Goal: Task Accomplishment & Management: Use online tool/utility

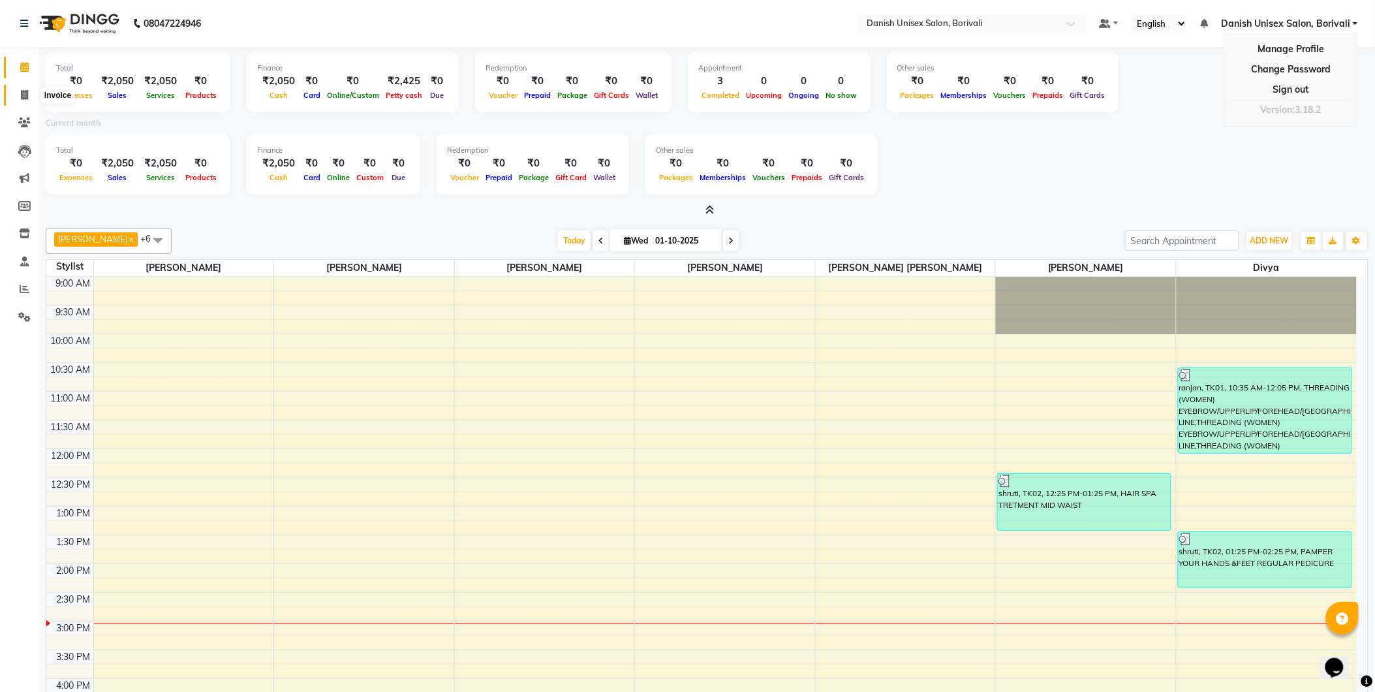
click at [22, 91] on icon at bounding box center [24, 95] width 7 height 10
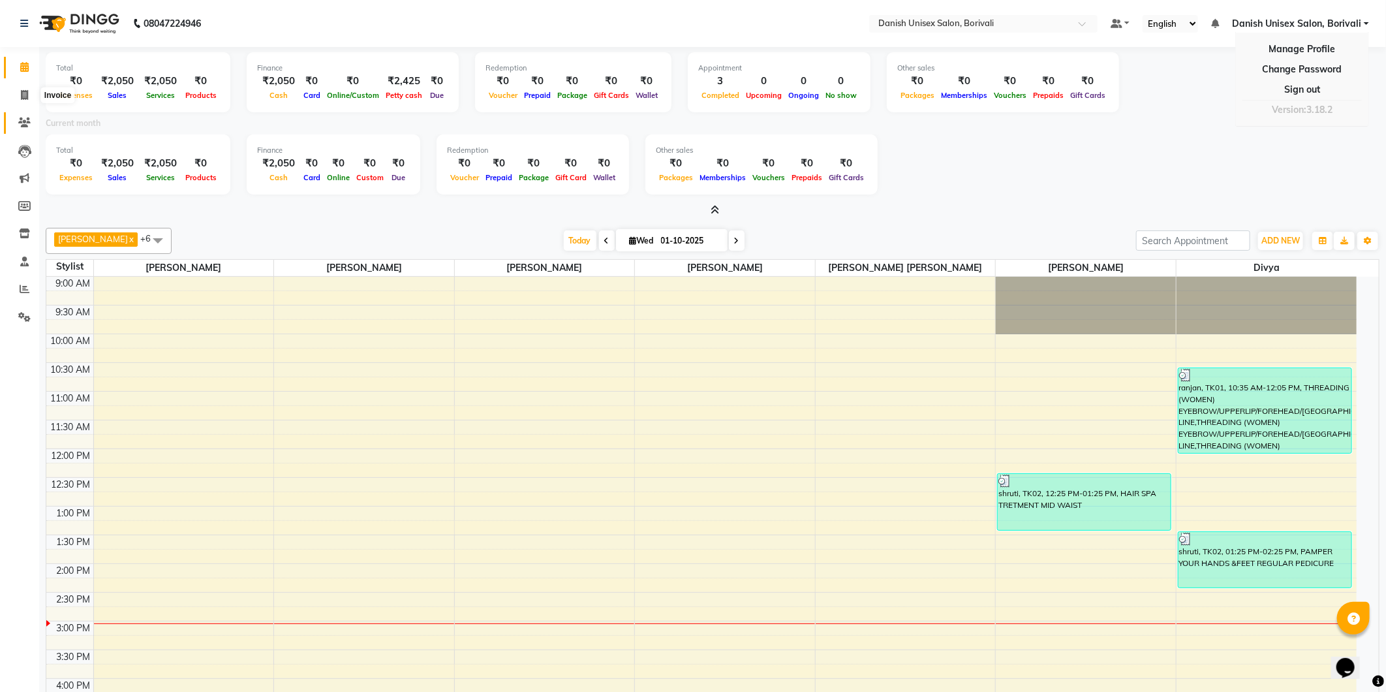
select select "7068"
select select "service"
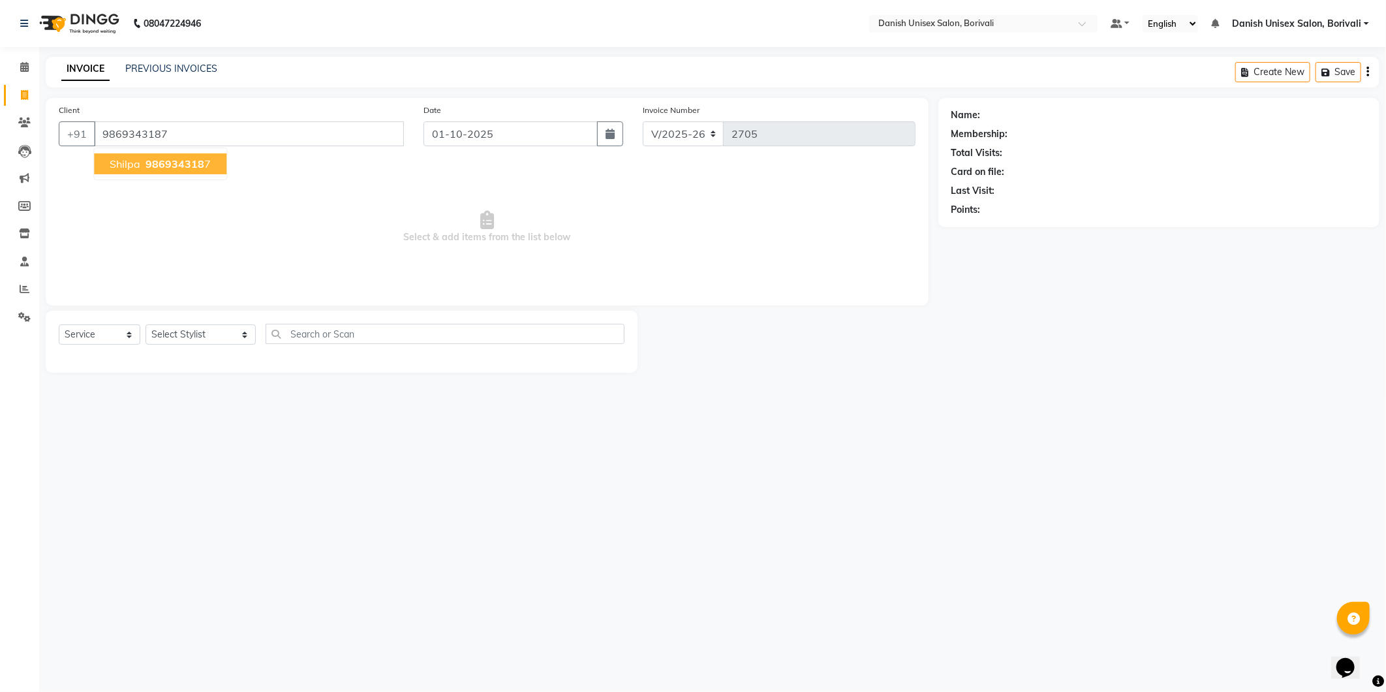
type input "9869343187"
drag, startPoint x: 95, startPoint y: 176, endPoint x: 103, endPoint y: 172, distance: 9.1
click at [96, 175] on ngb-typeahead-window "shilpa 986934318 7" at bounding box center [160, 163] width 134 height 33
click at [114, 167] on span "shilpa" at bounding box center [125, 163] width 31 height 13
click at [166, 327] on select "Select Stylist [PERSON_NAME] Bheem [PERSON_NAME] Danish Unisex Salon, [PERSON_N…" at bounding box center [200, 334] width 110 height 20
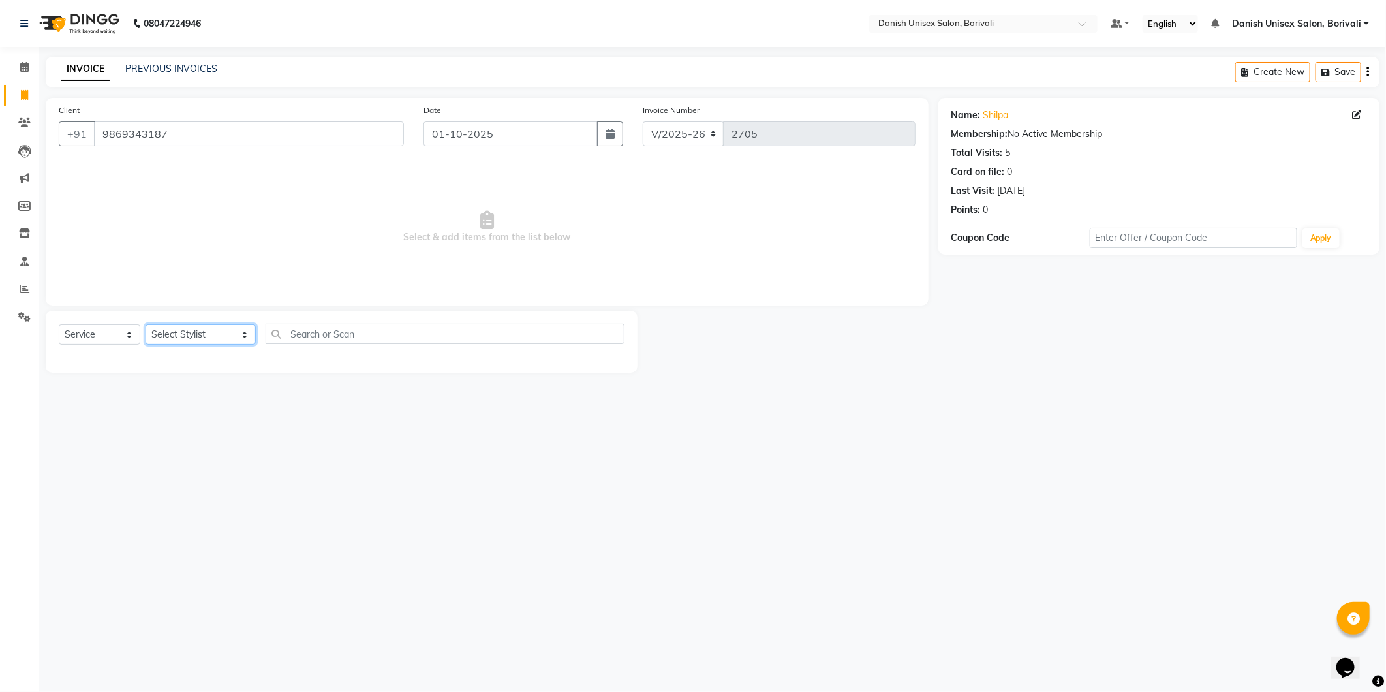
select select "58926"
click at [145, 325] on select "Select Stylist [PERSON_NAME] Bheem [PERSON_NAME] Danish Unisex Salon, [PERSON_N…" at bounding box center [200, 334] width 110 height 20
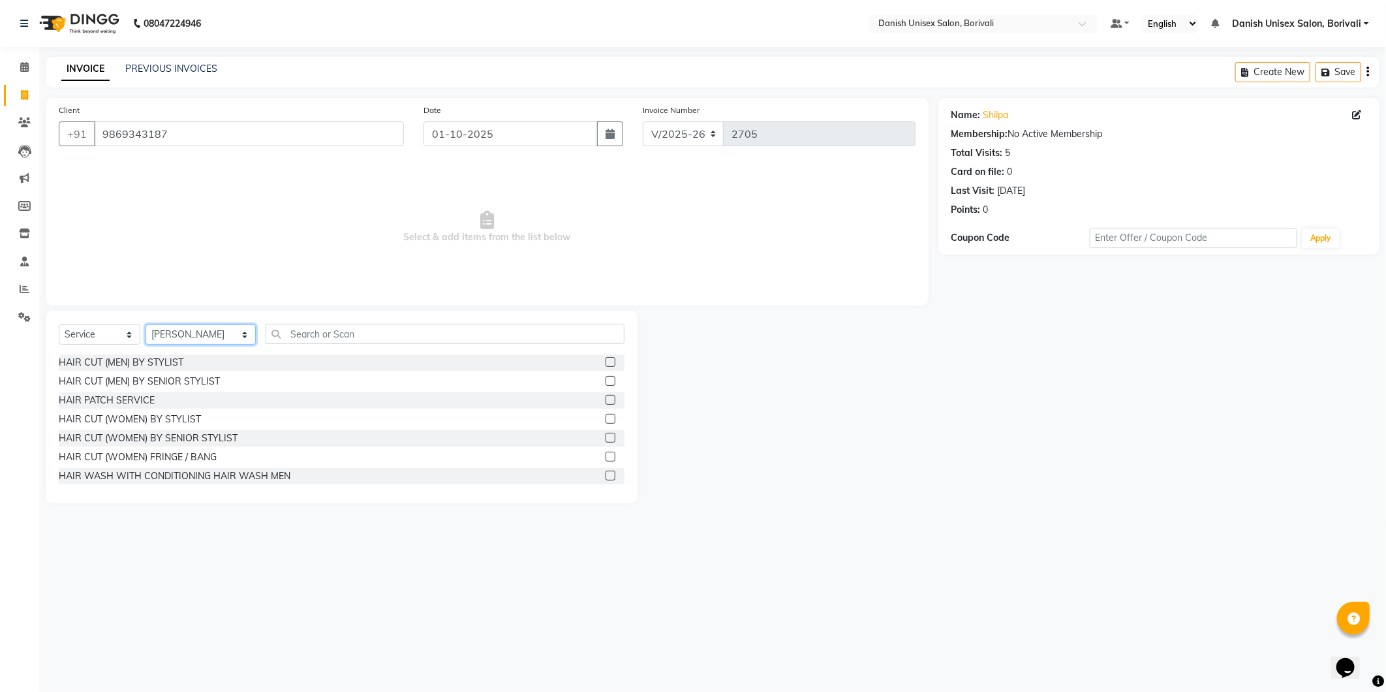
scroll to position [72, 0]
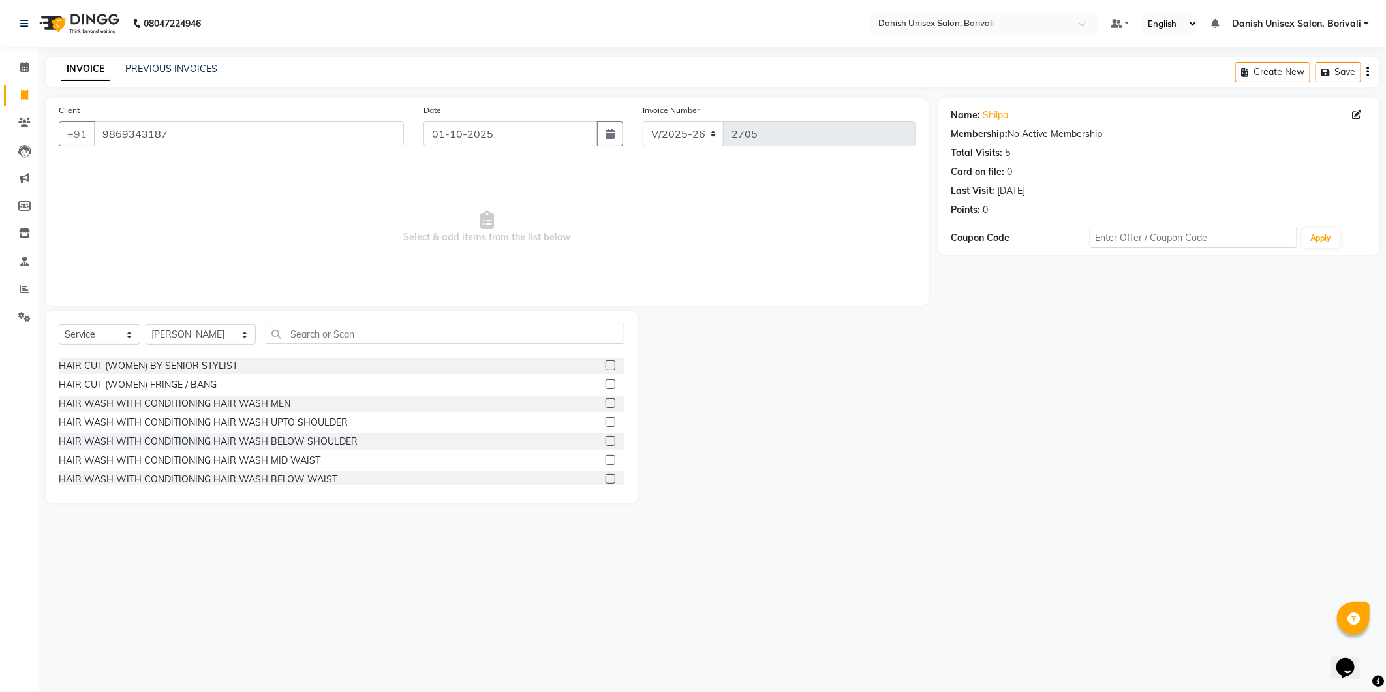
click at [605, 442] on label at bounding box center [610, 441] width 10 height 10
click at [605, 442] on input "checkbox" at bounding box center [609, 441] width 8 height 8
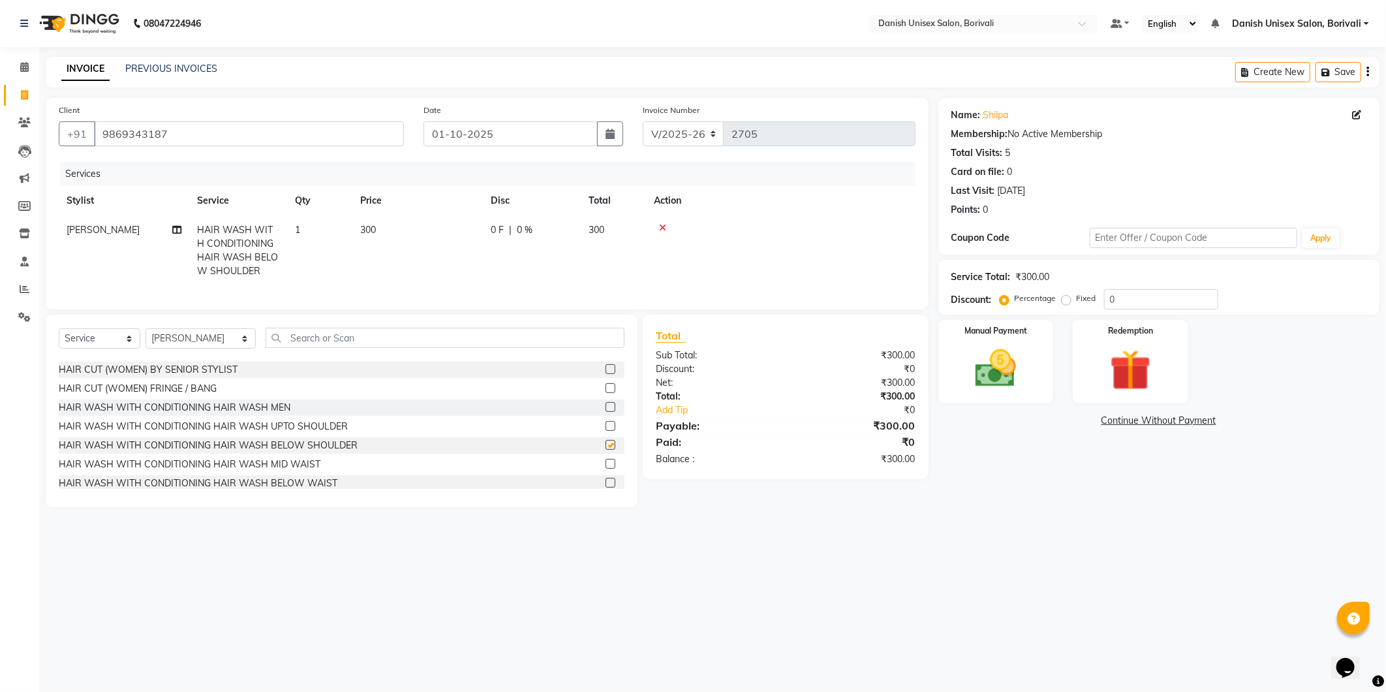
checkbox input "false"
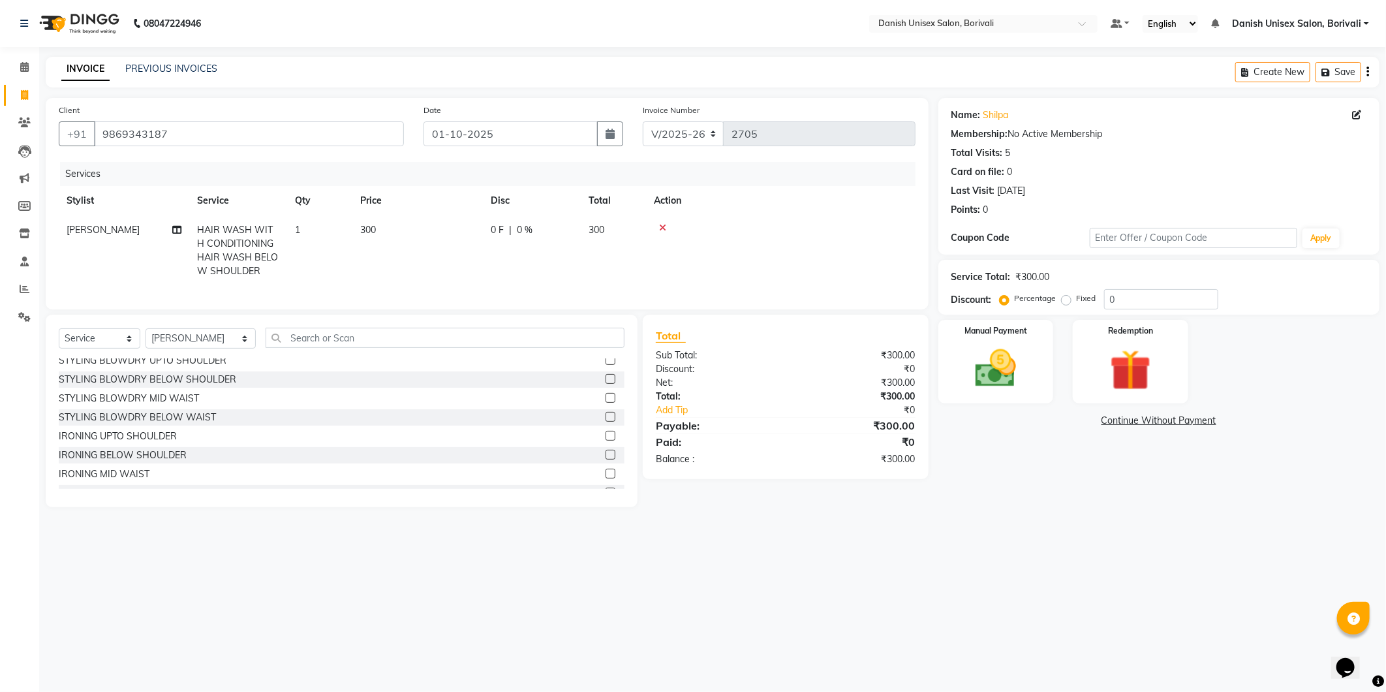
click at [605, 384] on label at bounding box center [610, 379] width 10 height 10
click at [605, 384] on input "checkbox" at bounding box center [609, 379] width 8 height 8
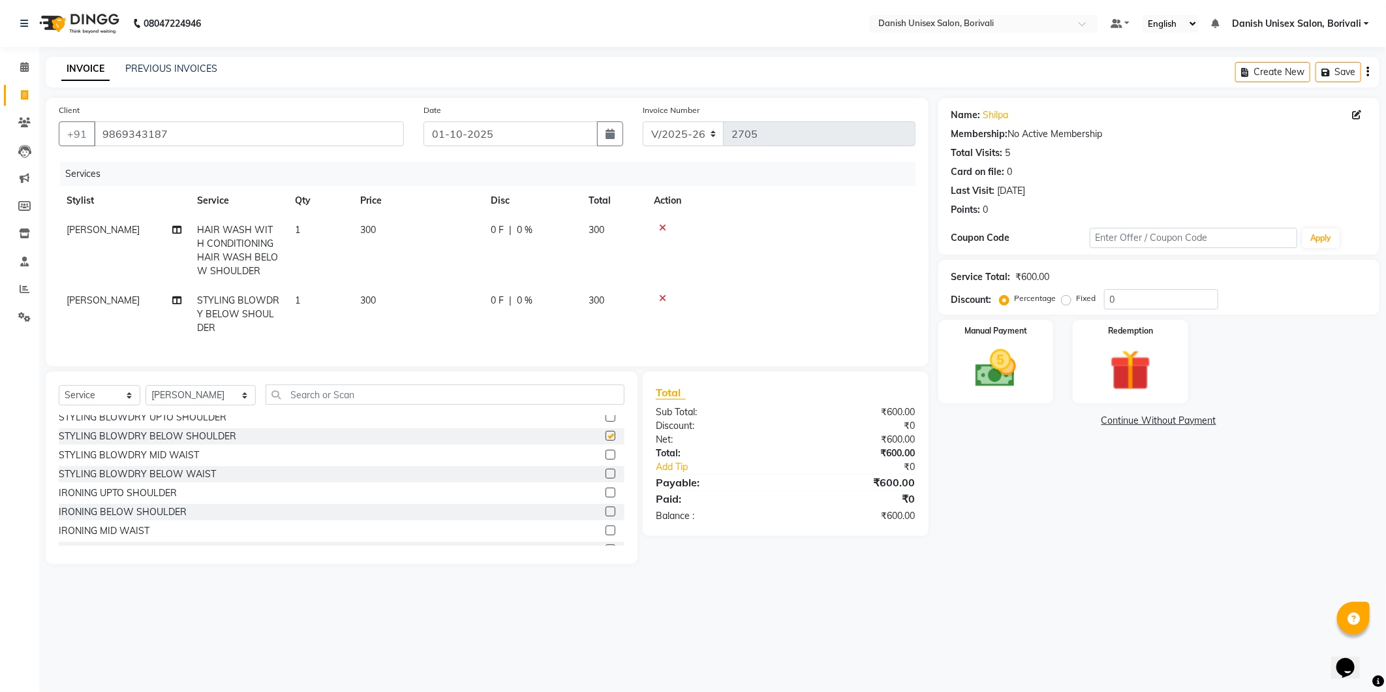
checkbox input "false"
click at [1024, 385] on img at bounding box center [996, 369] width 70 height 50
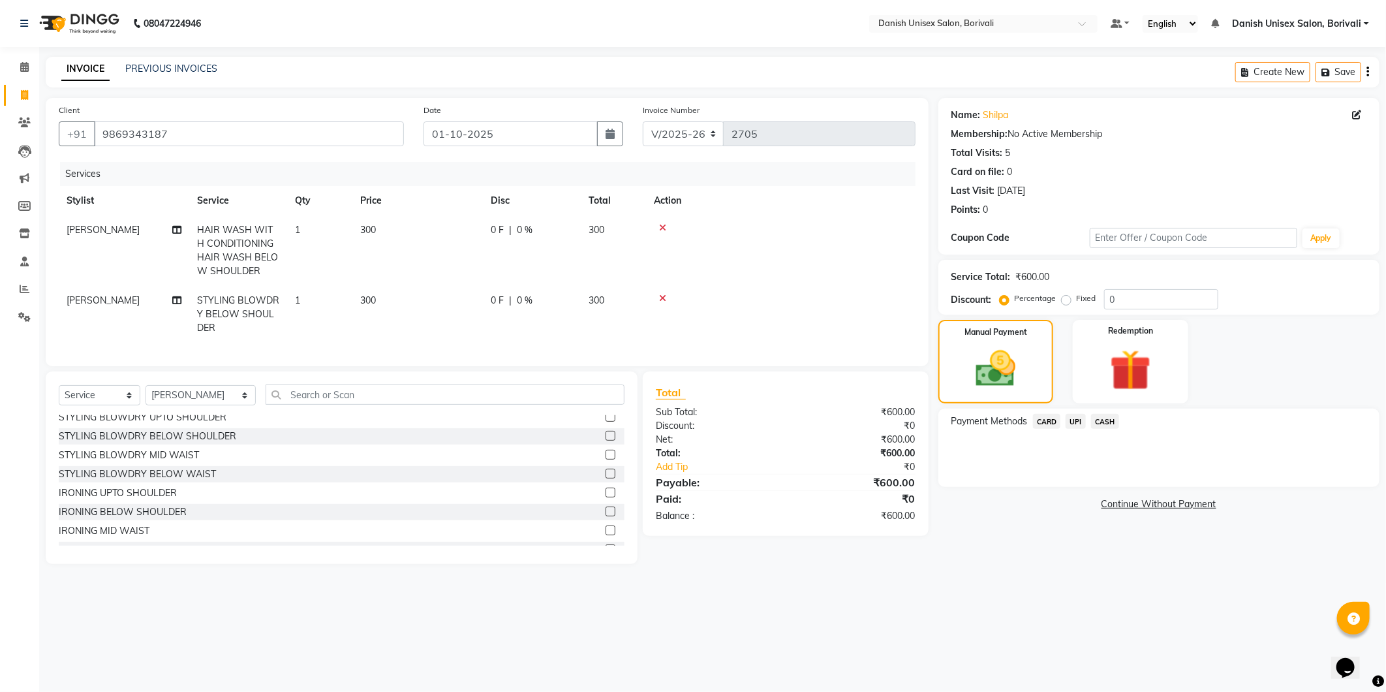
click at [1046, 421] on span "CARD" at bounding box center [1047, 421] width 28 height 15
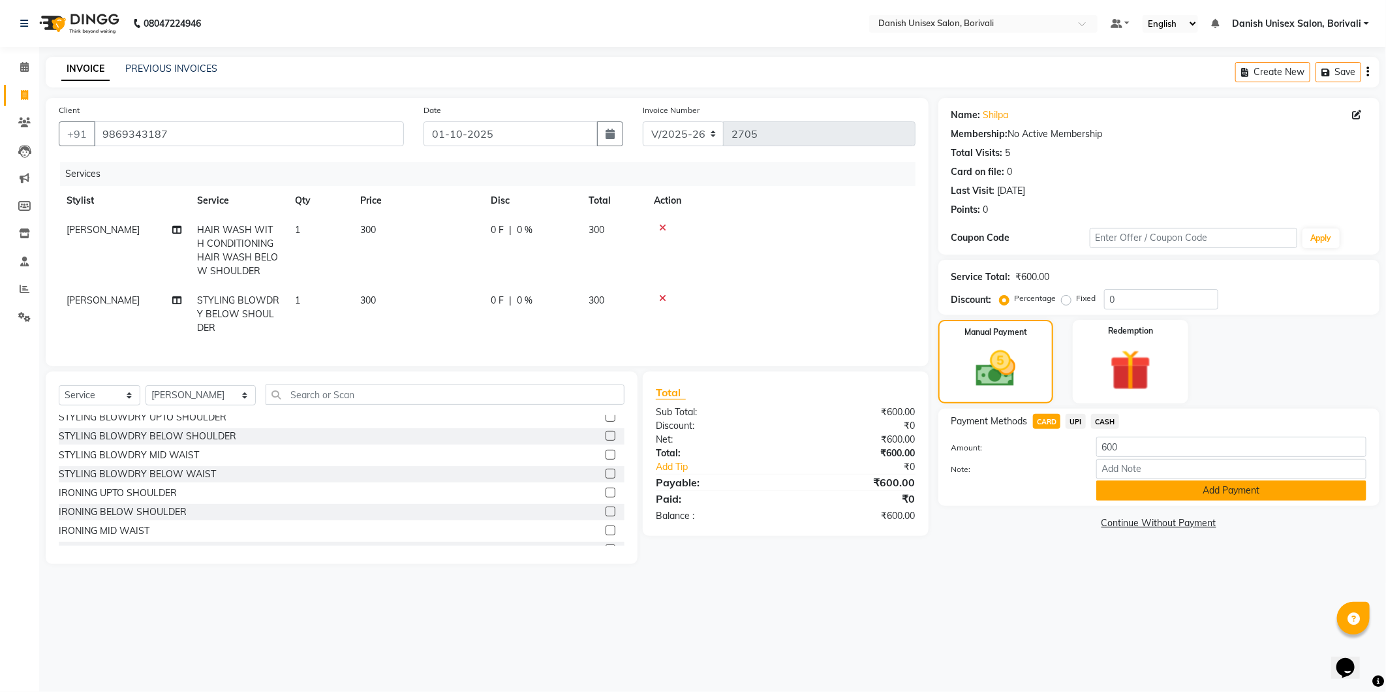
click at [1122, 490] on button "Add Payment" at bounding box center [1231, 490] width 270 height 20
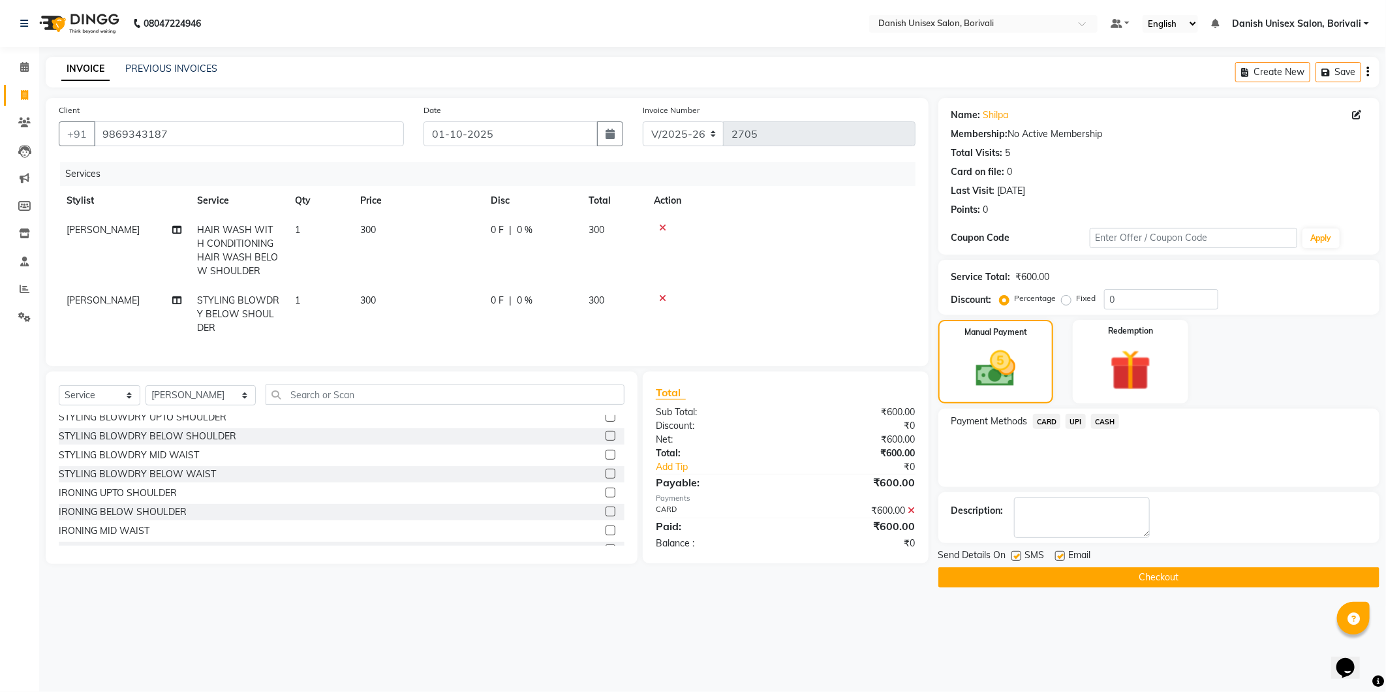
click at [1118, 581] on button "Checkout" at bounding box center [1158, 577] width 441 height 20
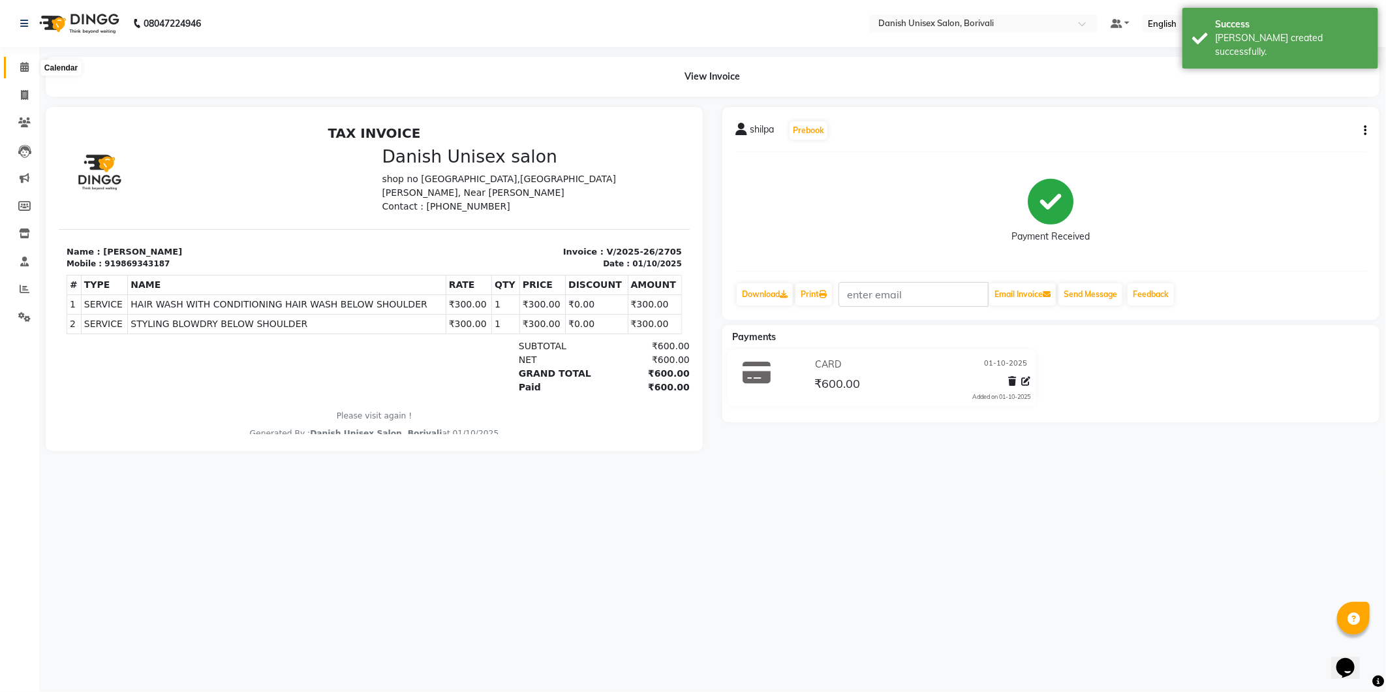
click at [21, 63] on icon at bounding box center [24, 67] width 8 height 10
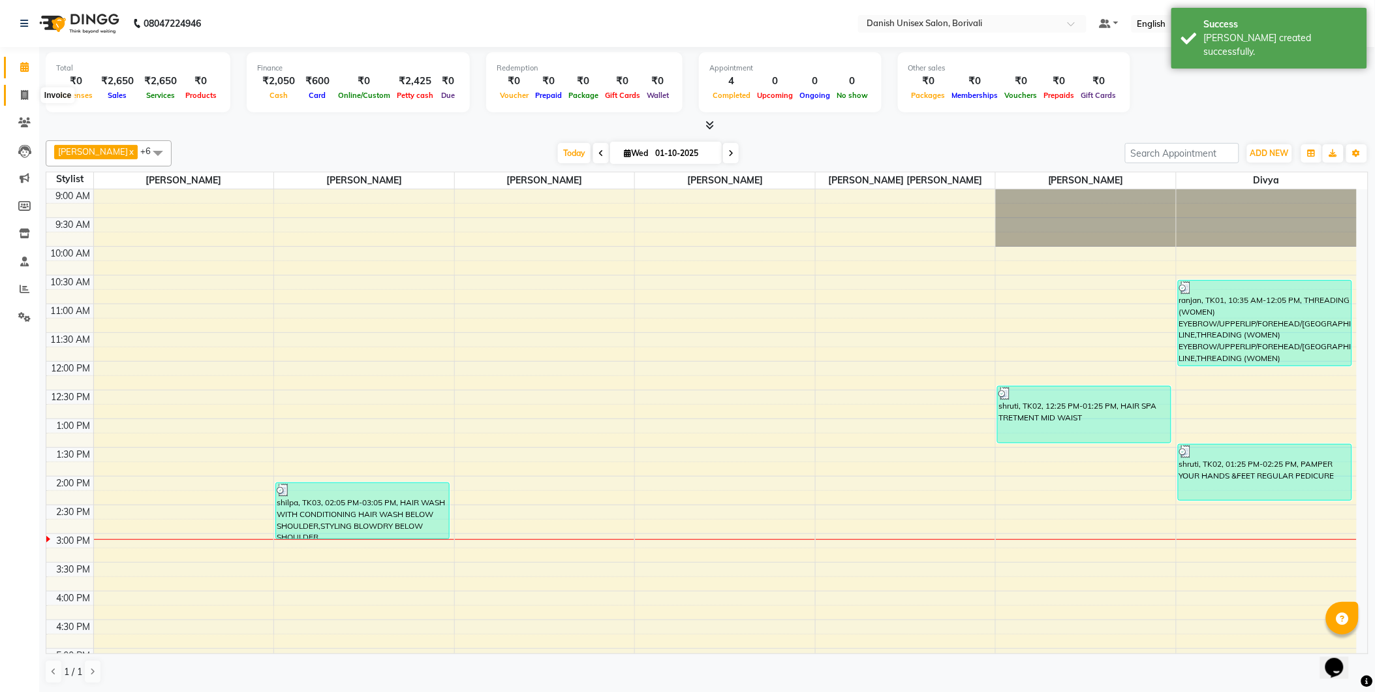
click at [23, 95] on icon at bounding box center [24, 95] width 7 height 10
select select "service"
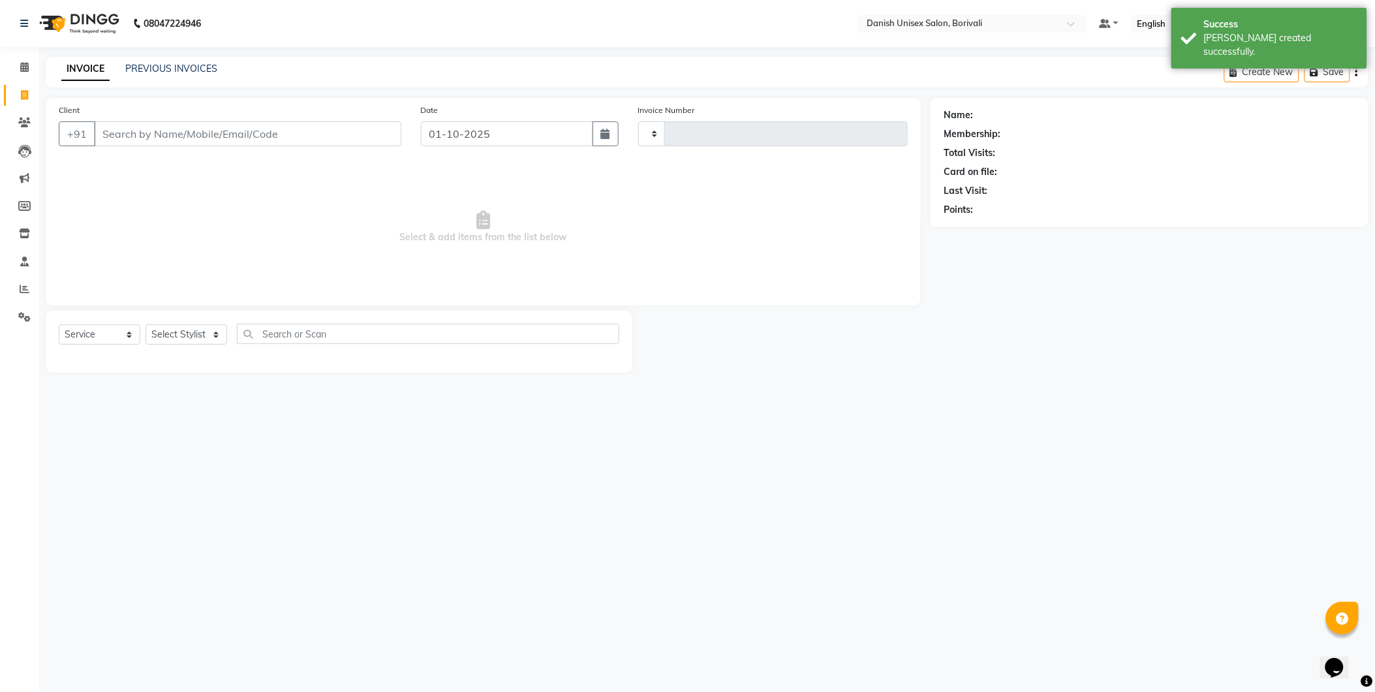
type input "2706"
select select "7068"
